Goal: Task Accomplishment & Management: Complete application form

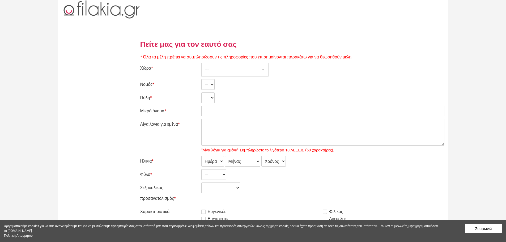
click at [227, 70] on div "---" at bounding box center [235, 69] width 67 height 13
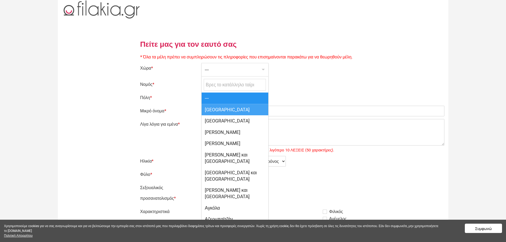
click at [215, 109] on span "[GEOGRAPHIC_DATA]" at bounding box center [235, 109] width 67 height 11
select select "166"
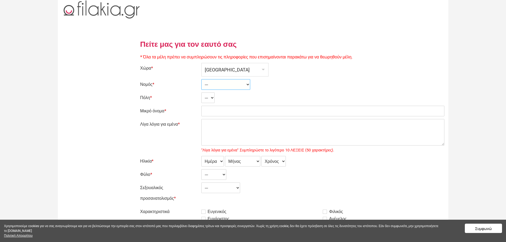
click at [210, 81] on select "--- Ahaia Aitolía kai Akarnanía Argolis Arkadía Árta Attikí Áyion Óros Dodekáni…" at bounding box center [225, 84] width 49 height 11
click at [214, 66] on div "[GEOGRAPHIC_DATA]" at bounding box center [235, 69] width 67 height 13
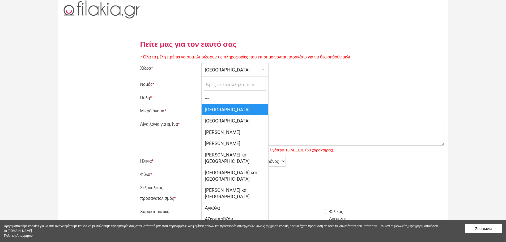
click at [213, 65] on div "[GEOGRAPHIC_DATA]" at bounding box center [235, 69] width 67 height 13
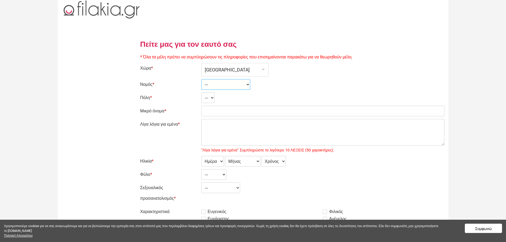
click at [213, 84] on select "--- Ahaia Aitolía kai Akarnanía Argolis Arkadía Árta Attikí Áyion Óros Dodekáni…" at bounding box center [225, 84] width 49 height 11
select select "2304"
click at [201, 79] on select "--- Ahaia Aitolía kai Akarnanía Argolis Arkadía Árta Attikí Áyion Óros Dodekáni…" at bounding box center [225, 84] width 49 height 11
click at [206, 95] on select "--- Afídnai Aiántion Aigáleo Aíyina Akharnaí Amaroúsion Ambelákia Anávissos Áno…" at bounding box center [233, 97] width 64 height 11
select select "29706"
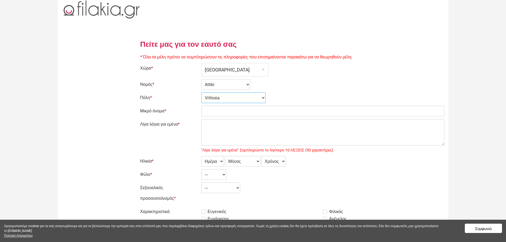
click at [201, 92] on select "--- Afídnai Aiántion Aigáleo Aíyina Akharnaí Amaroúsion Ambelákia Anávissos Áno…" at bounding box center [233, 97] width 64 height 11
click at [214, 109] on input "Μικρό όνομα *" at bounding box center [322, 111] width 243 height 11
type input "Giorgos"
click at [211, 127] on textarea "Λίγα λόγια για εμένα *" at bounding box center [322, 132] width 243 height 27
type textarea "r"
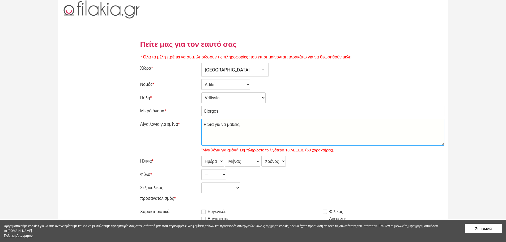
type textarea "Ρωτα για να μαθεις,"
click at [221, 161] on select "Ημέρα 1 2 3 4 5 6 7 8 9 10 11 12 13 14 15 16 17 18 19 20 21 22 23 24 25 26 27 2…" at bounding box center [212, 161] width 23 height 11
select select "19"
click at [201, 156] on select "Ημέρα 1 2 3 4 5 6 7 8 9 10 11 12 13 14 15 16 17 18 19 20 21 22 23 24 25 26 27 2…" at bounding box center [212, 161] width 23 height 11
click at [231, 162] on select "Μήνας Ιανουάριος Φεβρουάριος Μάρτιος Απρίλιος Μάιος Ιούνιος Ιούλιος Αύγουστος Σ…" at bounding box center [242, 161] width 35 height 11
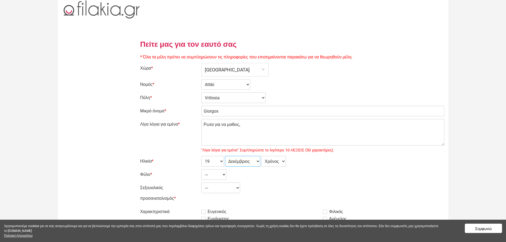
click at [225, 156] on select "Μήνας Ιανουάριος Φεβρουάριος Μάρτιος Απρίλιος Μάιος Ιούνιος Ιούλιος Αύγουστος Σ…" at bounding box center [242, 161] width 35 height 11
click at [254, 160] on select "Μήνας Ιανουάριος Φεβρουάριος Μάρτιος Απρίλιος Μάιος Ιούνιος Ιούλιος Αύγουστος Σ…" at bounding box center [242, 161] width 35 height 11
select select "11"
click at [225, 156] on select "Μήνας Ιανουάριος Φεβρουάριος Μάρτιος Απρίλιος Μάιος Ιούνιος Ιούλιος Αύγουστος Σ…" at bounding box center [242, 161] width 35 height 11
click at [272, 163] on select "Χρόνος 2007 2006 2005 2004 2003 2002 2001 2000 1999 1998 1997 1996 1995 1994 19…" at bounding box center [274, 161] width 24 height 11
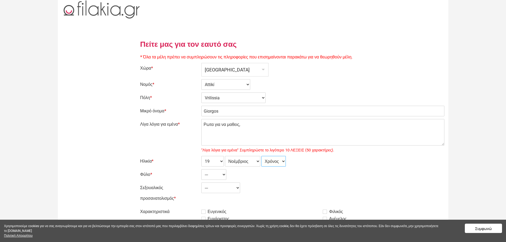
click at [272, 162] on select "Χρόνος 2007 2006 2005 2004 2003 2002 2001 2000 1999 1998 1997 1996 1995 1994 19…" at bounding box center [274, 161] width 24 height 11
click at [279, 161] on select "Χρόνος 2007 2006 2005 2004 2003 2002 2001 2000 1999 1998 1997 1996 1995 1994 19…" at bounding box center [274, 161] width 24 height 11
click at [278, 163] on select "Χρόνος 2007 2006 2005 2004 2003 2002 2001 2000 1999 1998 1997 1996 1995 1994 19…" at bounding box center [274, 161] width 24 height 11
click at [275, 158] on select "Χρόνος 2007 2006 2005 2004 2003 2002 2001 2000 1999 1998 1997 1996 1995 1994 19…" at bounding box center [274, 161] width 24 height 11
select select "1985"
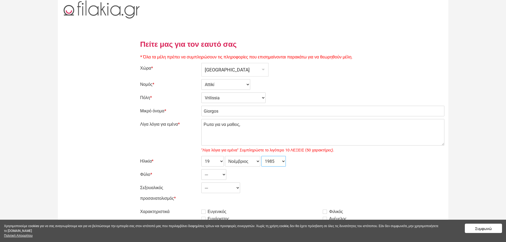
click at [262, 156] on select "Χρόνος 2007 2006 2005 2004 2003 2002 2001 2000 1999 1998 1997 1996 1995 1994 19…" at bounding box center [274, 161] width 24 height 11
click at [220, 176] on select "--- Γυναίκα Ανδρας" at bounding box center [213, 174] width 25 height 11
select select "2"
click at [201, 169] on select "--- Γυναίκα Ανδρας" at bounding box center [213, 174] width 25 height 11
click at [218, 189] on select "--- Ετερόφυλος Αμφιφυλόφιλος [PERSON_NAME]" at bounding box center [220, 188] width 39 height 11
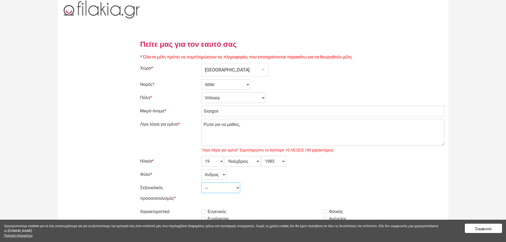
select select "1"
click at [201, 183] on select "--- Ετερόφυλος Αμφιφυλόφιλος [PERSON_NAME]" at bounding box center [220, 188] width 39 height 11
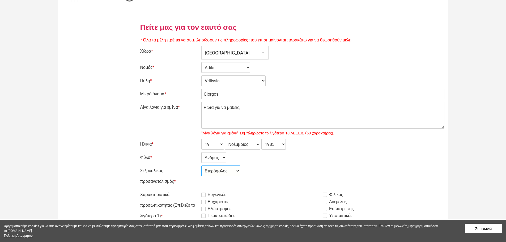
scroll to position [27, 0]
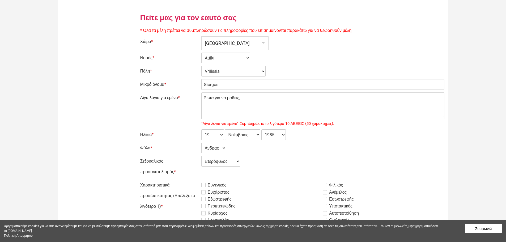
click at [205, 184] on label "Ευγενικός" at bounding box center [213, 185] width 25 height 6
click at [188, 180] on input "Ευγενικός" at bounding box center [188, 180] width 0 height 0
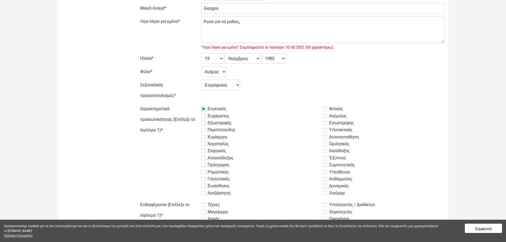
scroll to position [106, 0]
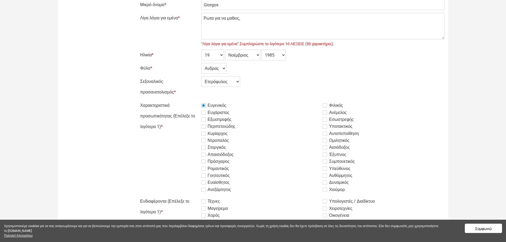
click at [203, 119] on label "Εξωστρεφής" at bounding box center [216, 119] width 30 height 6
click at [188, 100] on input "Εξωστρεφής" at bounding box center [188, 100] width 0 height 0
click at [203, 125] on label "Περιπετειώδης" at bounding box center [218, 126] width 34 height 6
click at [188, 100] on input "Περιπετειώδης" at bounding box center [188, 100] width 0 height 0
click at [204, 134] on label "Κυρίαρχος" at bounding box center [214, 133] width 26 height 6
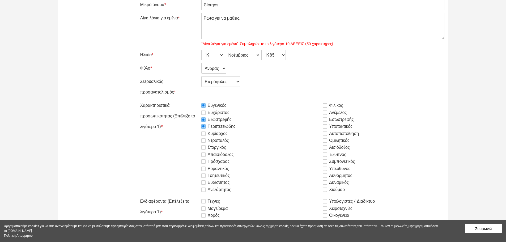
click at [188, 100] on input "Κυρίαρχος" at bounding box center [188, 100] width 0 height 0
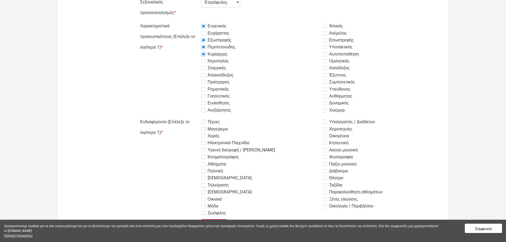
scroll to position [186, 0]
click at [203, 120] on label "Τέχνες" at bounding box center [210, 122] width 19 height 6
click at [188, 116] on input "Τέχνες" at bounding box center [188, 116] width 0 height 0
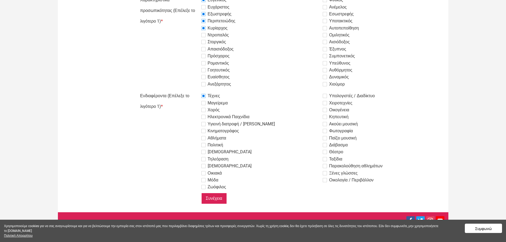
click at [216, 198] on input "Συνέχεια" at bounding box center [214, 198] width 26 height 11
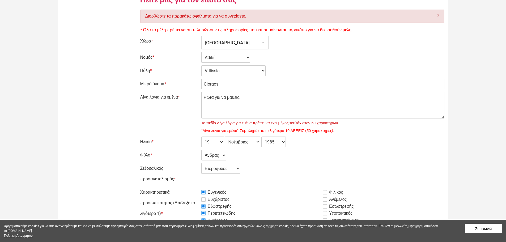
scroll to position [53, 0]
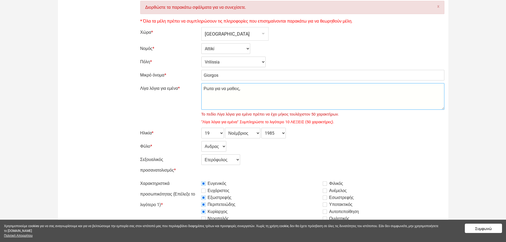
click at [244, 87] on textarea "Ρωτα για να μαθεις," at bounding box center [322, 96] width 243 height 27
drag, startPoint x: 361, startPoint y: 106, endPoint x: 364, endPoint y: 107, distance: 3.0
click at [364, 106] on textarea "Ρωτα για να μαθεις," at bounding box center [322, 96] width 243 height 27
type textarea "Ρωτα για να μαθεις,μπορω ακομα να σου δωσω και το προφιλ μου το επαγγελματικο."
click at [321, 150] on div "--- Γυναίκα Ανδρας" at bounding box center [322, 146] width 243 height 11
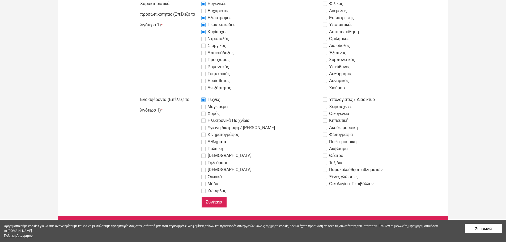
scroll to position [237, 0]
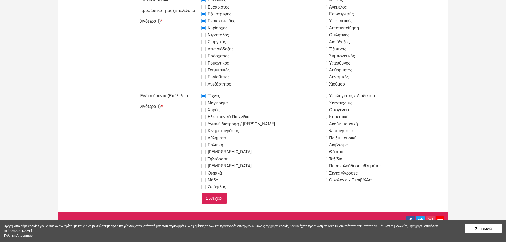
click at [217, 199] on input "Συνέχεια" at bounding box center [214, 198] width 26 height 11
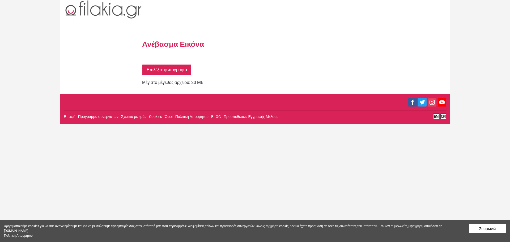
click at [157, 76] on div "x Επιλέξτε φωτογραφία Ανέβασμα αρχείου Συνέχεια Ονομα Μέγεθος Μέγιστο μέγεθος α…" at bounding box center [294, 77] width 304 height 26
click at [161, 73] on link "Επιλέξτε φωτογραφία" at bounding box center [166, 69] width 49 height 11
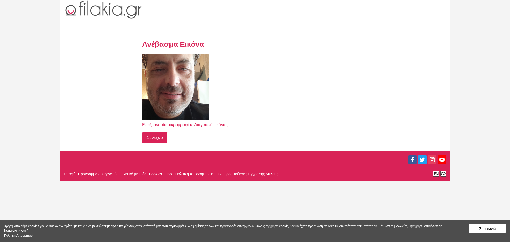
click at [157, 136] on input "Συνέχεια" at bounding box center [155, 137] width 26 height 11
